Goal: Information Seeking & Learning: Check status

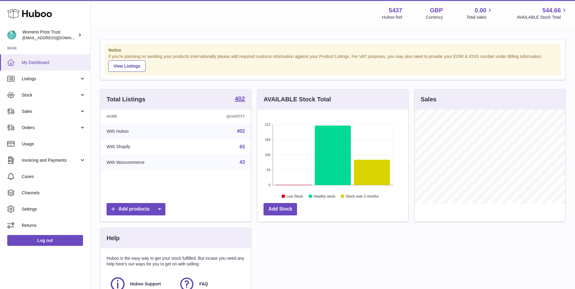
scroll to position [3, 0]
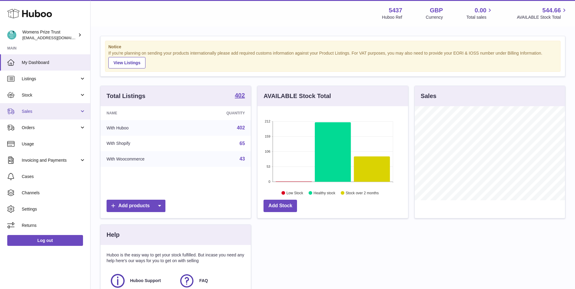
click at [29, 111] on span "Sales" at bounding box center [51, 112] width 58 height 6
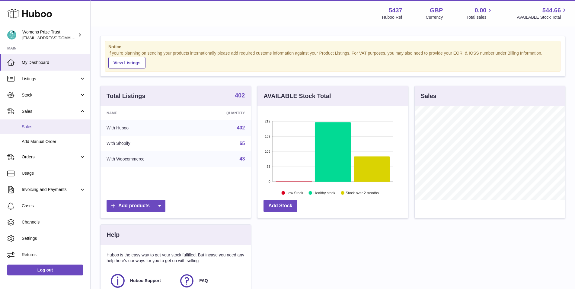
click at [30, 129] on span "Sales" at bounding box center [54, 127] width 64 height 6
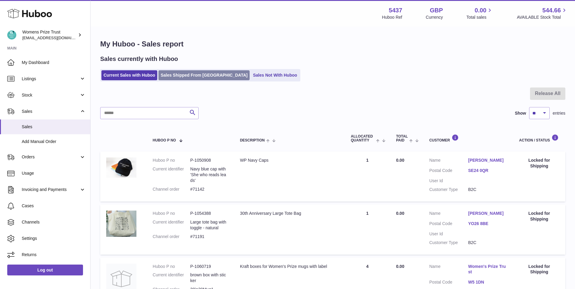
click at [180, 77] on link "Sales Shipped From Huboo" at bounding box center [203, 75] width 91 height 10
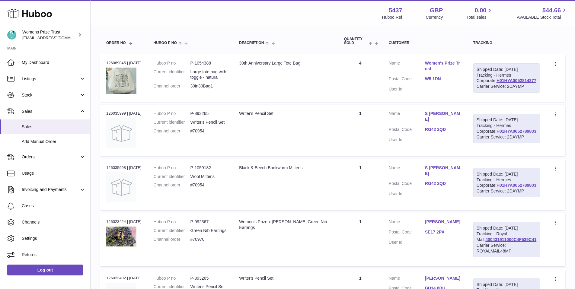
scroll to position [78, 0]
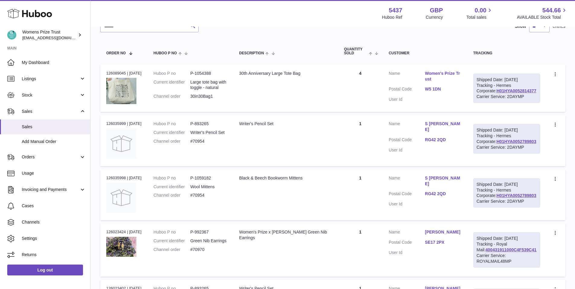
drag, startPoint x: 142, startPoint y: 26, endPoint x: 141, endPoint y: 29, distance: 3.0
click at [142, 27] on div "Menu Huboo 5437 Huboo Ref GBP Currency 0.00 Total sales 544.66 AVAILABLE Stock …" at bounding box center [332, 278] width 484 height 713
click at [141, 30] on input "text" at bounding box center [149, 26] width 98 height 12
type input "****"
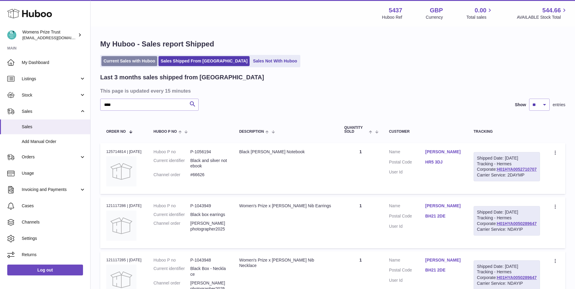
click at [132, 61] on link "Current Sales with Huboo" at bounding box center [129, 61] width 56 height 10
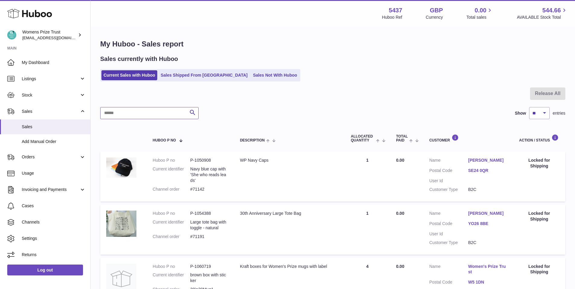
click at [137, 116] on input "text" at bounding box center [149, 113] width 98 height 12
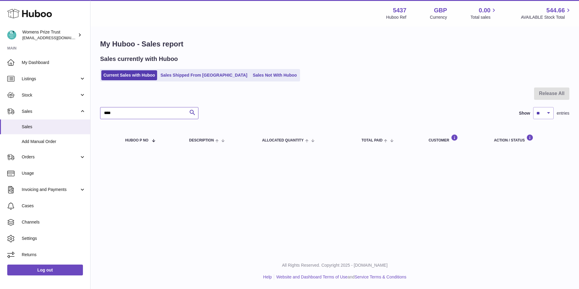
drag, startPoint x: 130, startPoint y: 113, endPoint x: 102, endPoint y: 110, distance: 28.8
click at [102, 110] on input "****" at bounding box center [149, 113] width 98 height 12
type input "*****"
drag, startPoint x: 122, startPoint y: 113, endPoint x: 94, endPoint y: 109, distance: 28.7
click at [94, 109] on div "My Huboo - Sales report Sales currently with Huboo Current Sales with Huboo Sal…" at bounding box center [334, 95] width 489 height 136
